Goal: Task Accomplishment & Management: Manage account settings

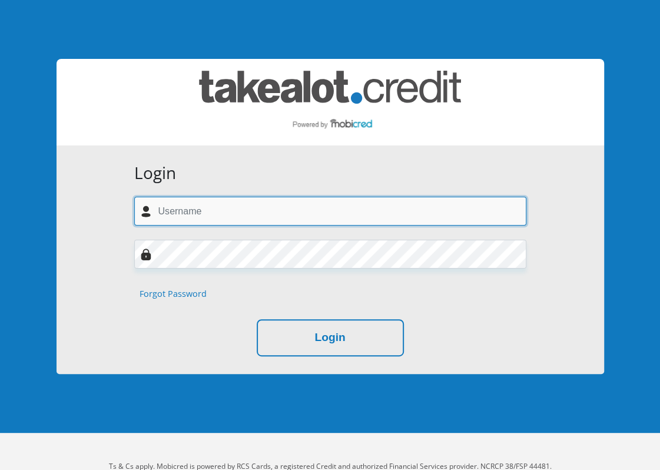
click at [163, 217] on input "text" at bounding box center [330, 211] width 392 height 29
type input "[EMAIL_ADDRESS][DOMAIN_NAME]"
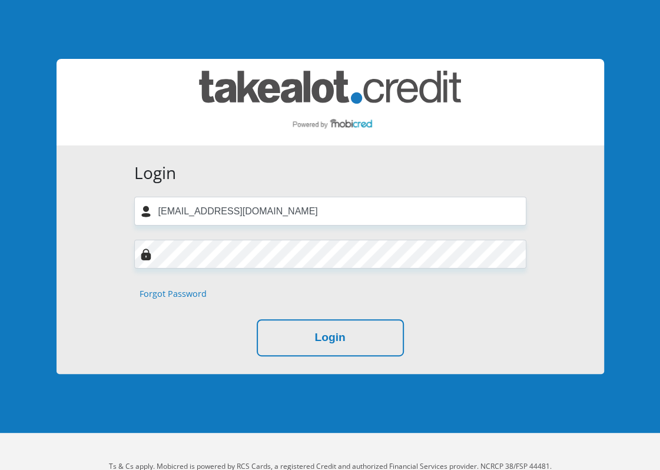
click at [171, 295] on link "Forgot Password" at bounding box center [173, 293] width 67 height 13
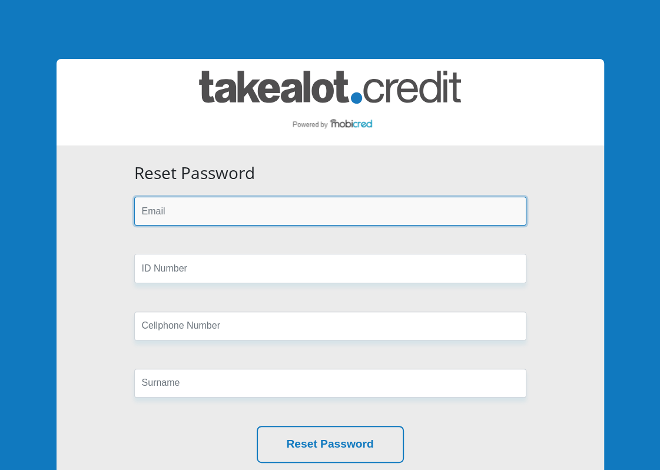
click at [155, 209] on input "email" at bounding box center [330, 211] width 392 height 29
type input "[EMAIL_ADDRESS][DOMAIN_NAME]"
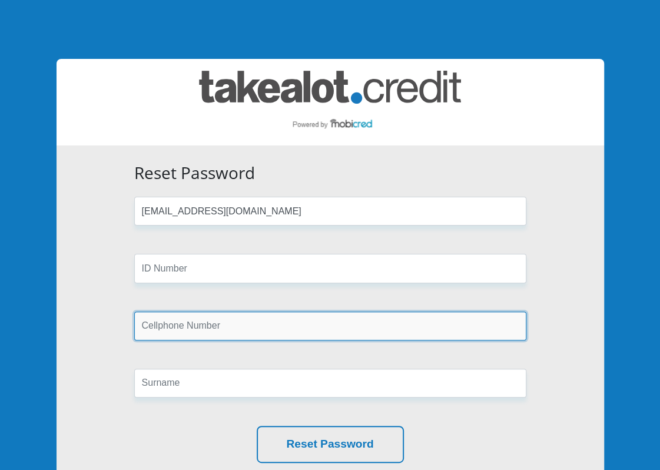
type input "0844007765"
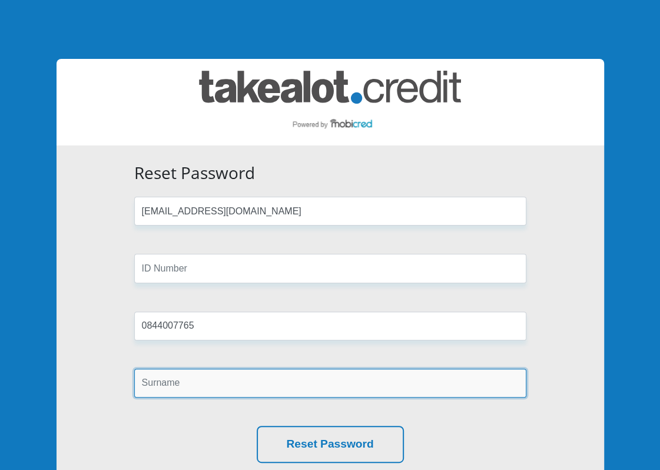
type input "Jacobs"
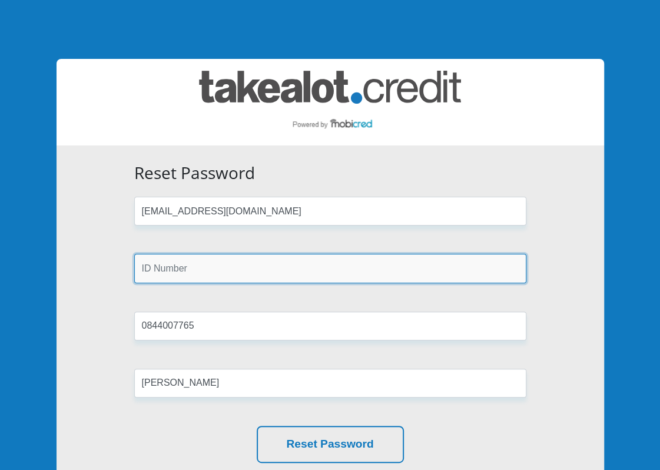
click at [153, 266] on input "text" at bounding box center [330, 268] width 392 height 29
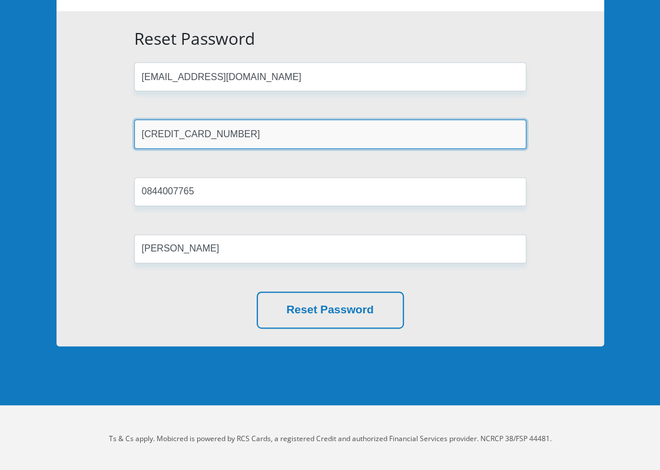
scroll to position [135, 0]
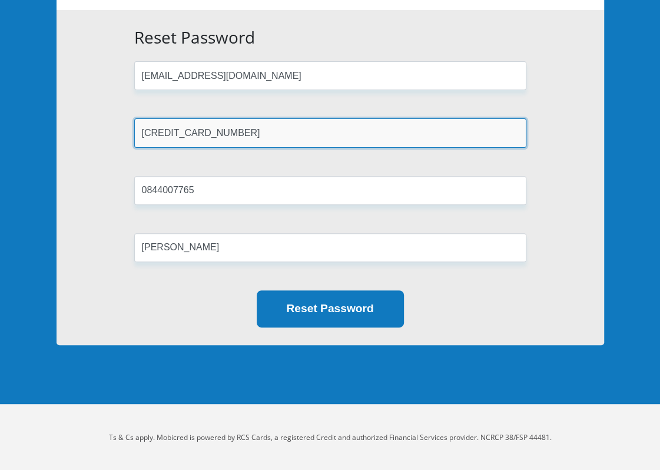
type input "6907300019080"
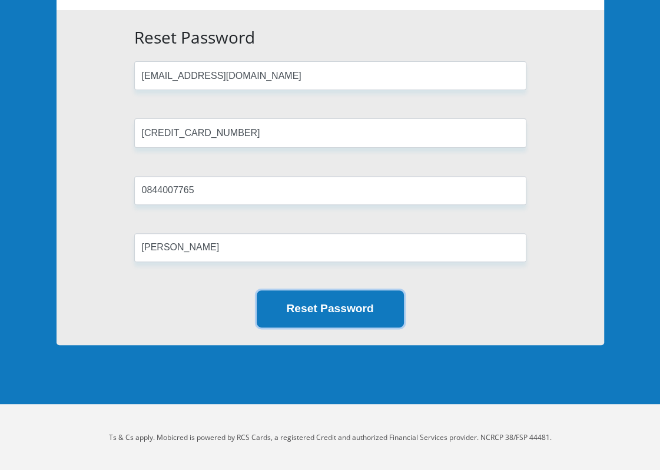
click at [325, 315] on button "Reset Password" at bounding box center [330, 308] width 147 height 37
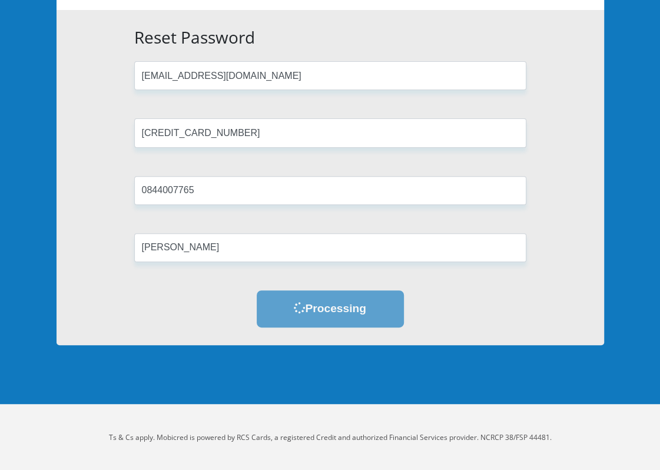
scroll to position [0, 0]
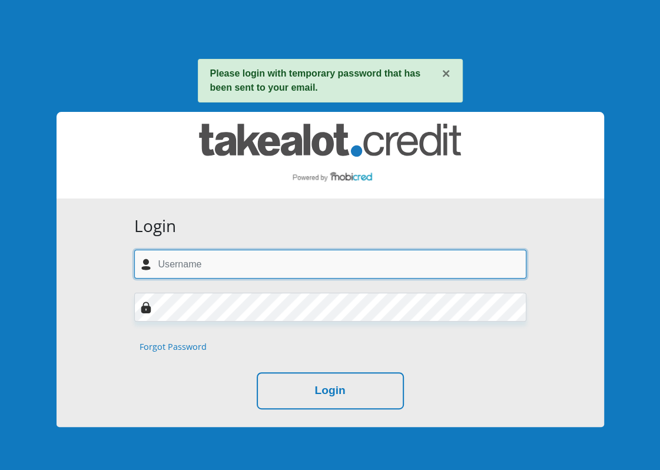
click at [171, 276] on input "text" at bounding box center [330, 264] width 392 height 29
type input "[EMAIL_ADDRESS][DOMAIN_NAME]"
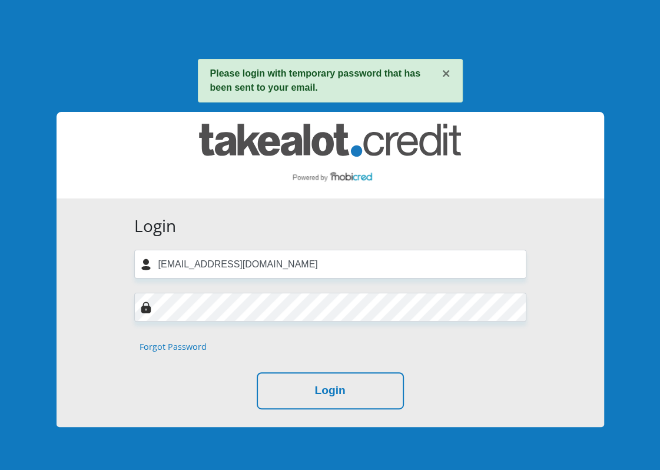
click at [150, 304] on img at bounding box center [146, 308] width 12 height 12
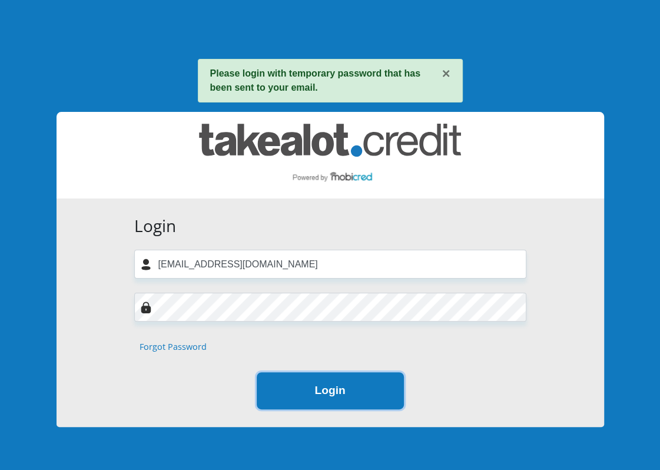
click at [341, 390] on button "Login" at bounding box center [330, 390] width 147 height 37
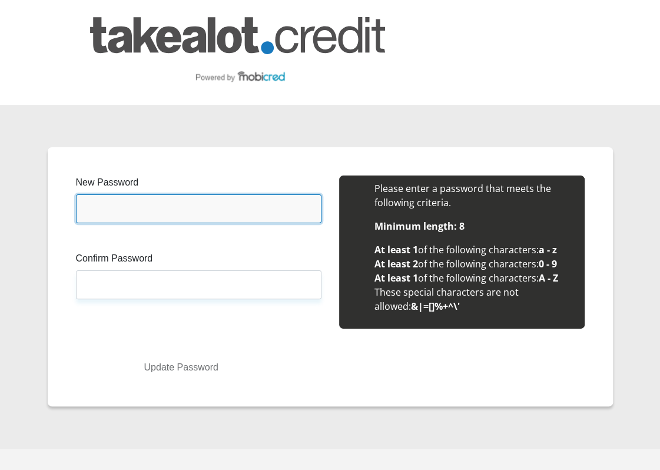
click at [103, 206] on input "New Password" at bounding box center [199, 208] width 246 height 29
type input "Ijacobs69"
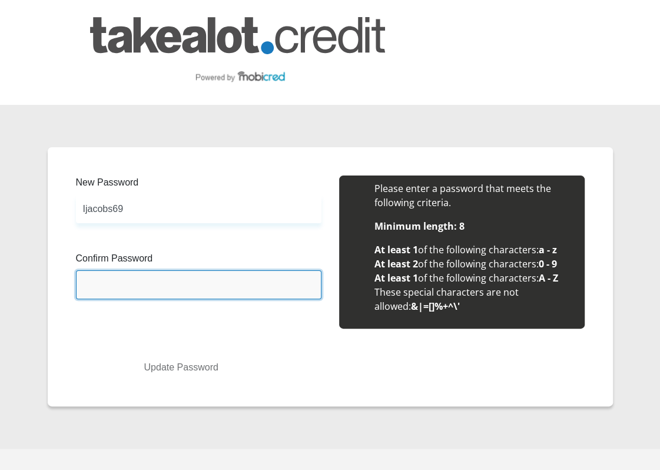
click at [90, 289] on input "Confirm Password" at bounding box center [199, 284] width 246 height 29
type input "i"
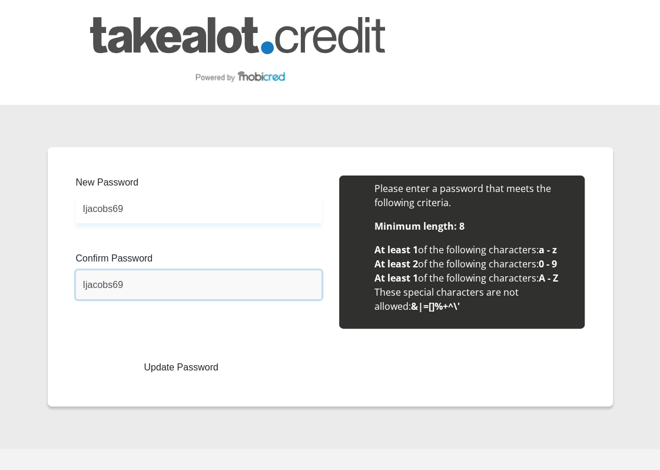
type input "Ijacobs69"
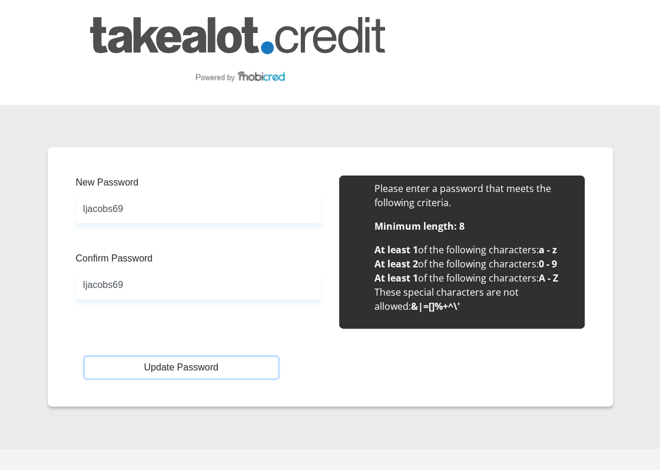
click at [233, 359] on button "Update Password" at bounding box center [181, 367] width 193 height 21
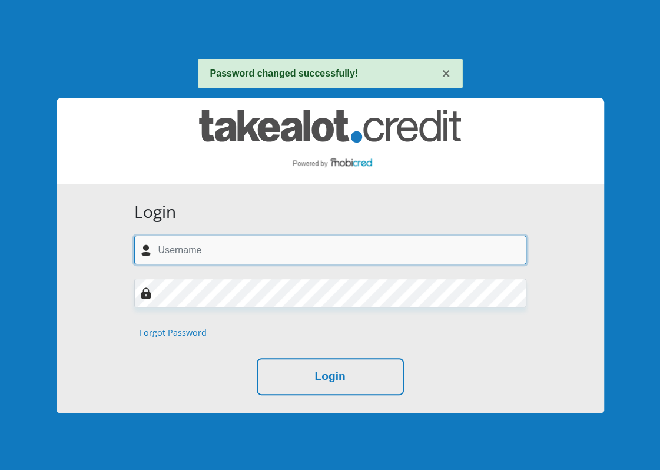
click at [170, 246] on input "text" at bounding box center [330, 250] width 392 height 29
type input "ij529408@gmail.com"
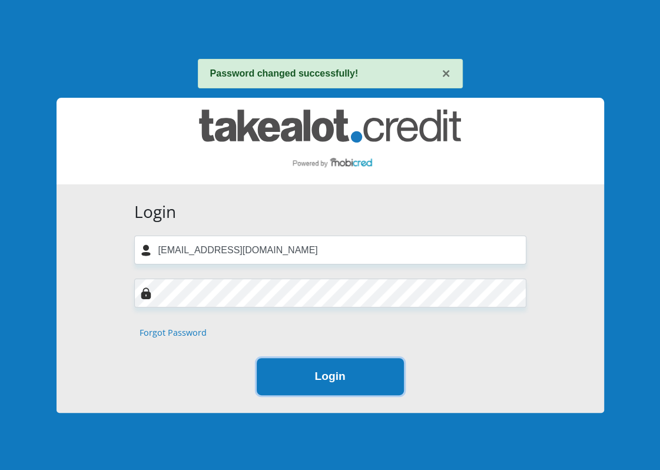
click at [347, 370] on button "Login" at bounding box center [330, 376] width 147 height 37
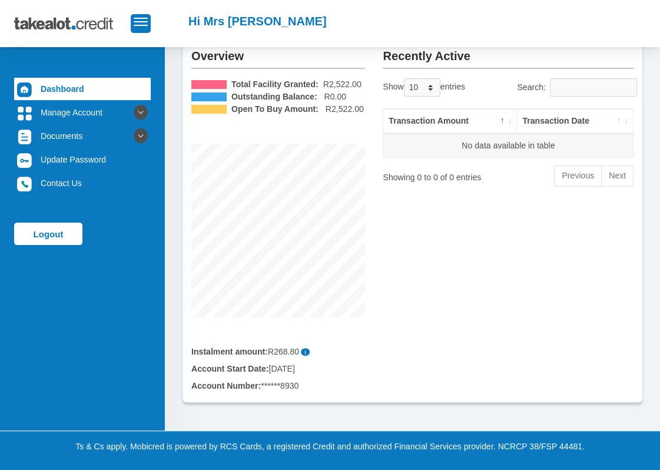
scroll to position [74, 0]
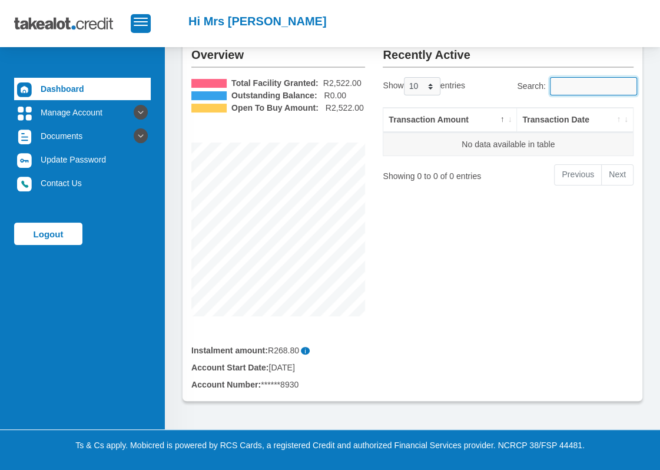
click at [572, 88] on input "Search:" at bounding box center [593, 86] width 87 height 18
type input "mop"
click at [428, 86] on select "10 25 50 100" at bounding box center [422, 86] width 37 height 18
click at [405, 77] on select "10 25 50 100" at bounding box center [422, 86] width 37 height 18
click at [576, 91] on input "mop" at bounding box center [593, 86] width 87 height 18
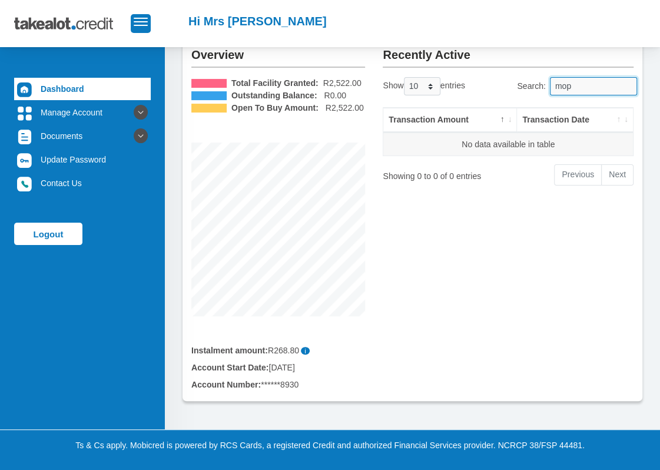
click at [625, 88] on input "mop" at bounding box center [593, 86] width 87 height 18
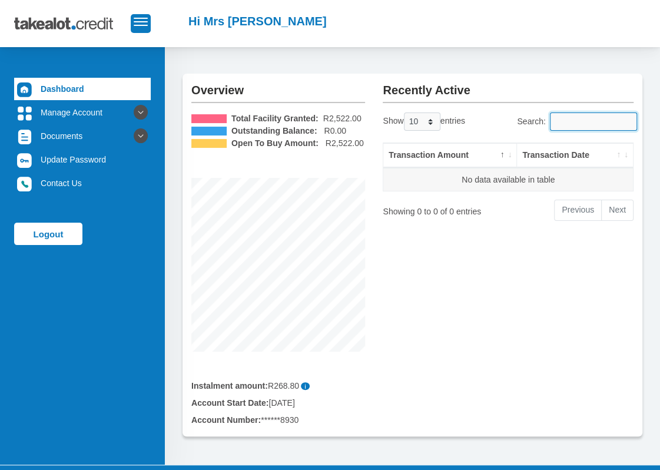
scroll to position [0, 0]
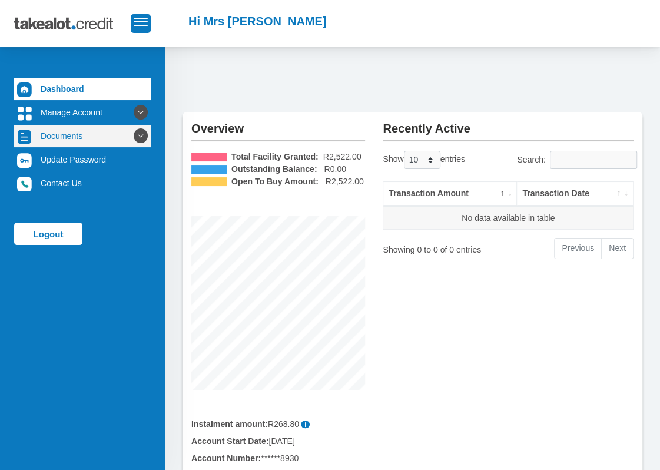
click at [75, 133] on link "Documents" at bounding box center [82, 136] width 137 height 22
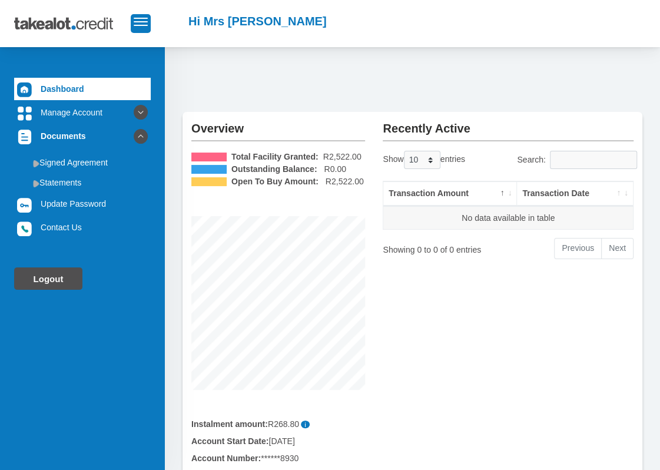
click at [51, 277] on link "Logout" at bounding box center [48, 278] width 68 height 22
